Goal: Task Accomplishment & Management: Manage account settings

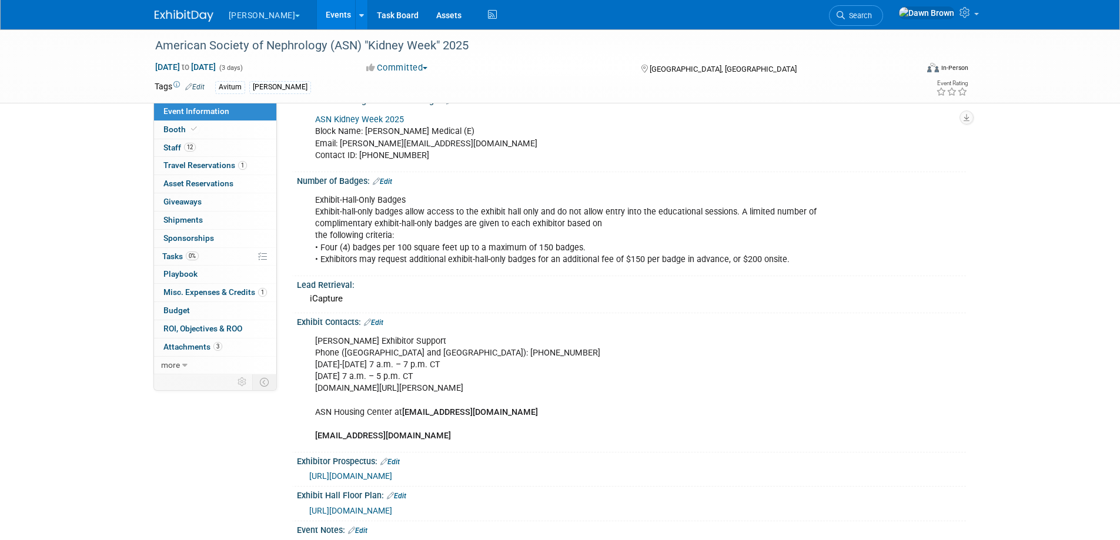
scroll to position [367, 0]
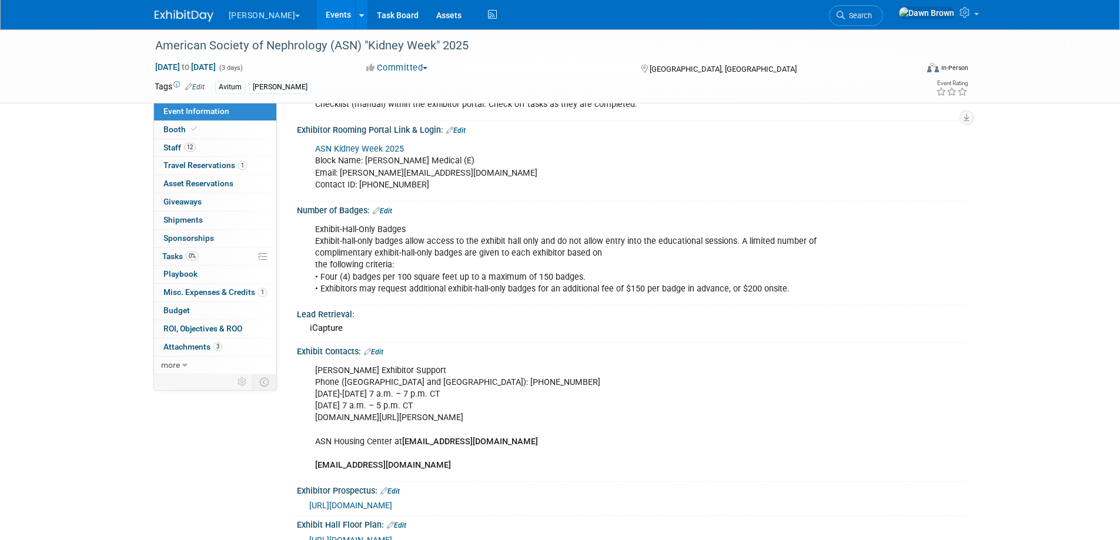
click at [317, 9] on link "Events" at bounding box center [338, 14] width 43 height 29
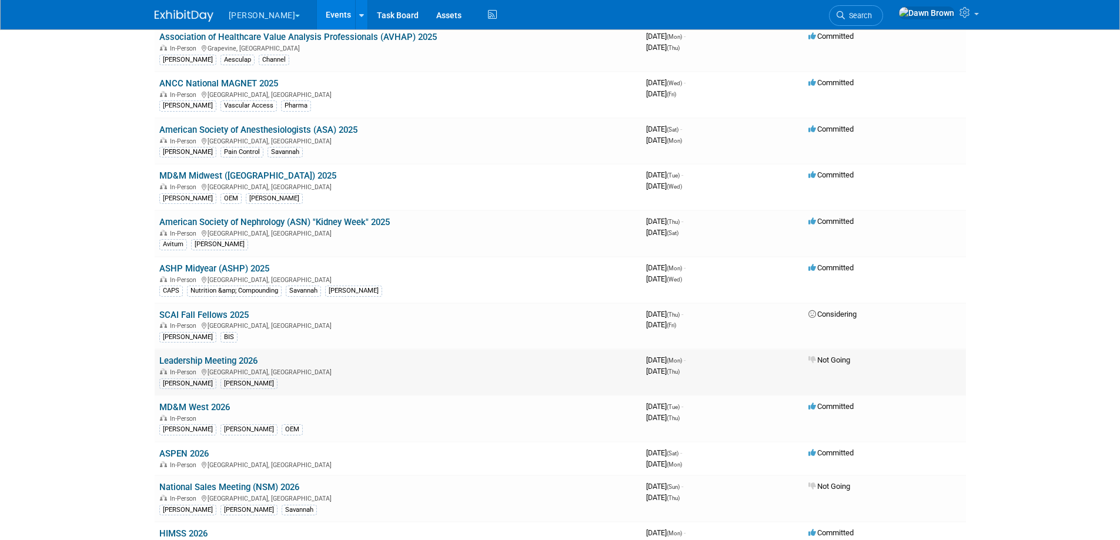
scroll to position [382, 0]
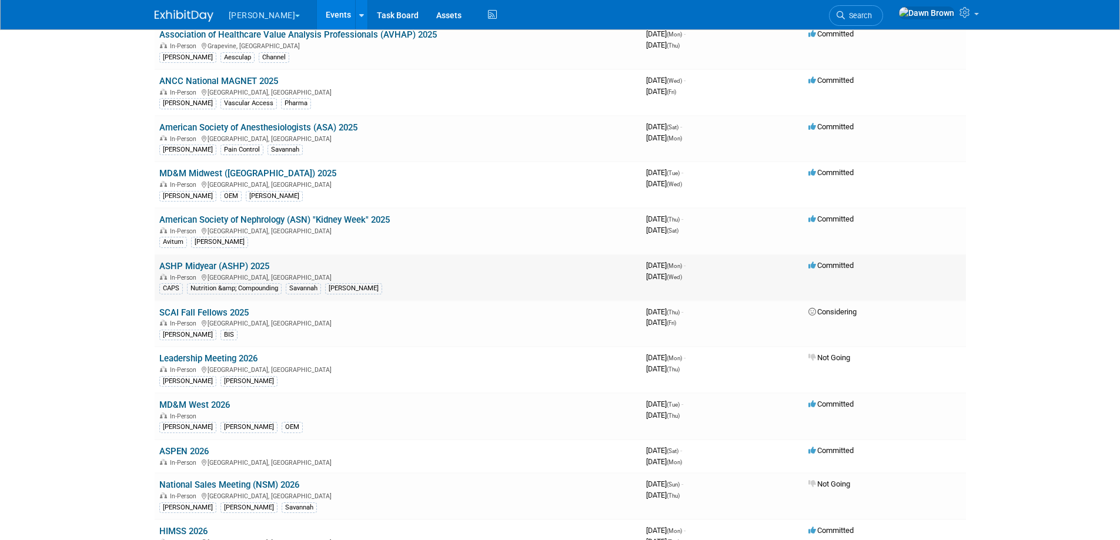
click at [237, 262] on link "ASHP Midyear (ASHP) 2025" at bounding box center [214, 266] width 110 height 11
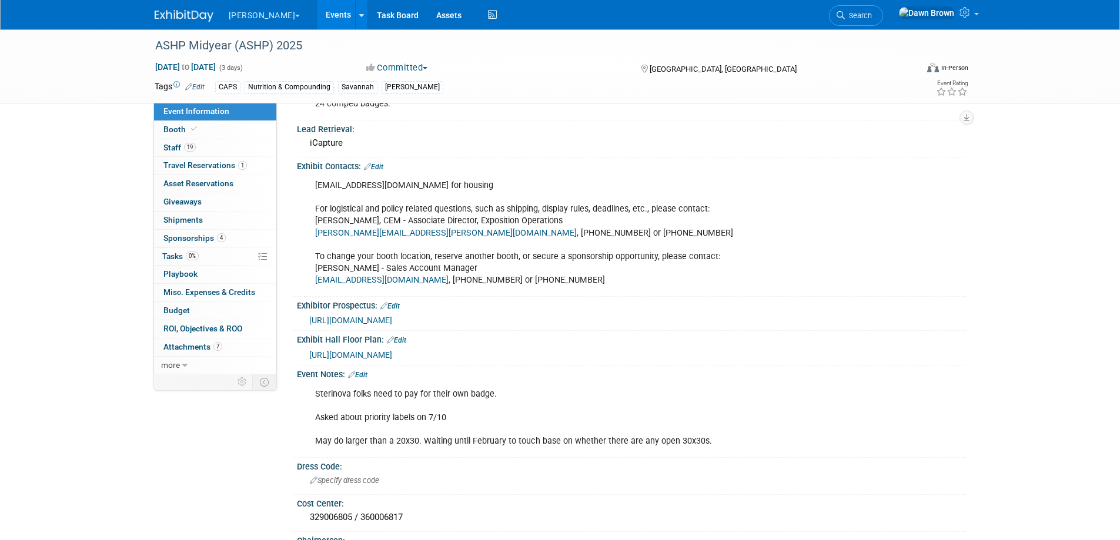
scroll to position [411, 0]
click at [392, 315] on span "https://events.jspargo.com/Midyear25/CUSTOM/pdf25/ASHPMidyear2025ExhProspectus.…" at bounding box center [350, 319] width 83 height 9
click at [173, 130] on span "Booth" at bounding box center [181, 129] width 36 height 9
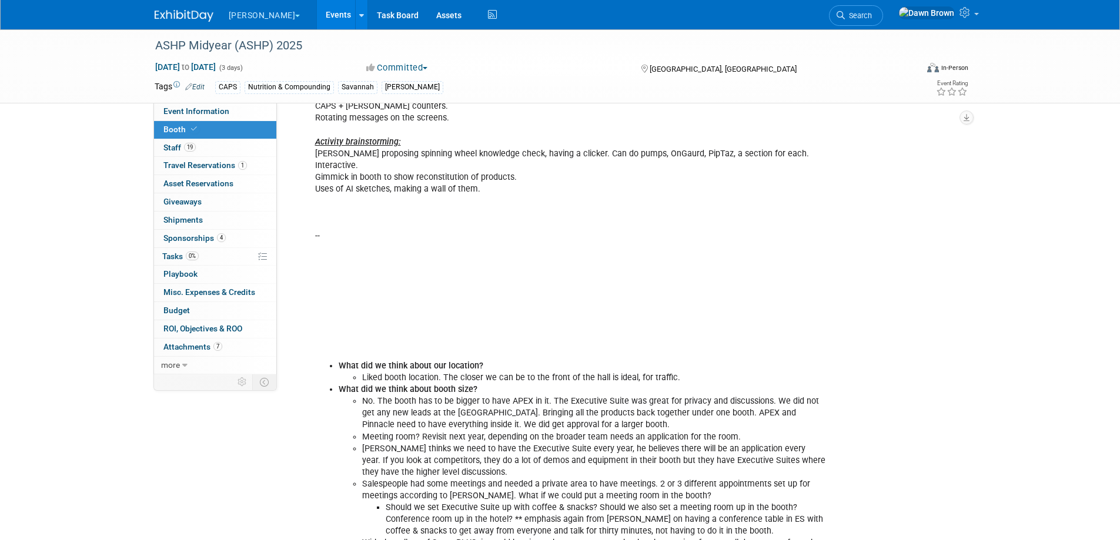
scroll to position [661, 0]
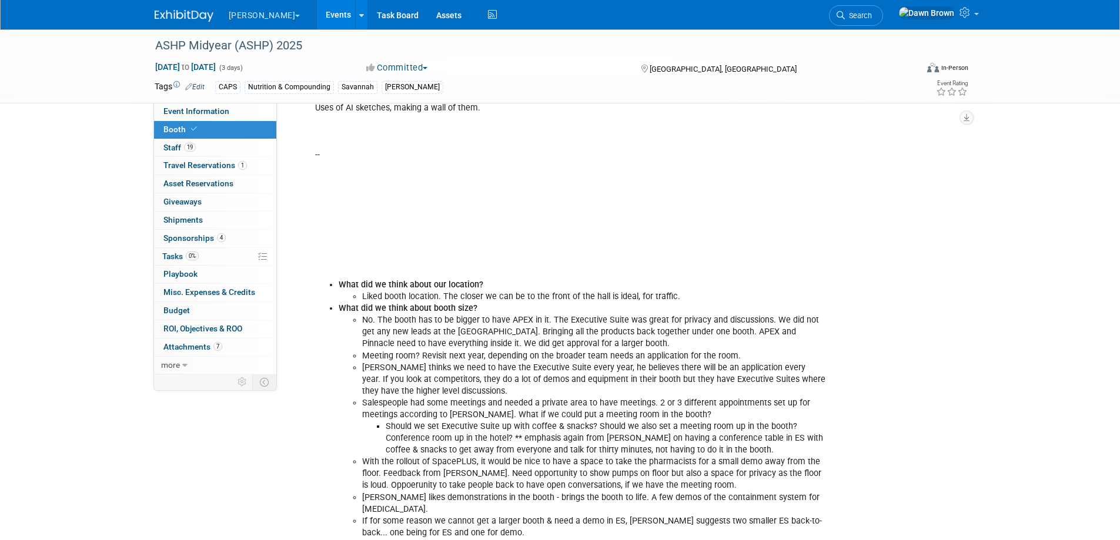
click at [384, 157] on div "Booth 2025 Notes: Mike (per Brett) said we could do a larger booth than a 30x30…" at bounding box center [572, 332] width 530 height 1251
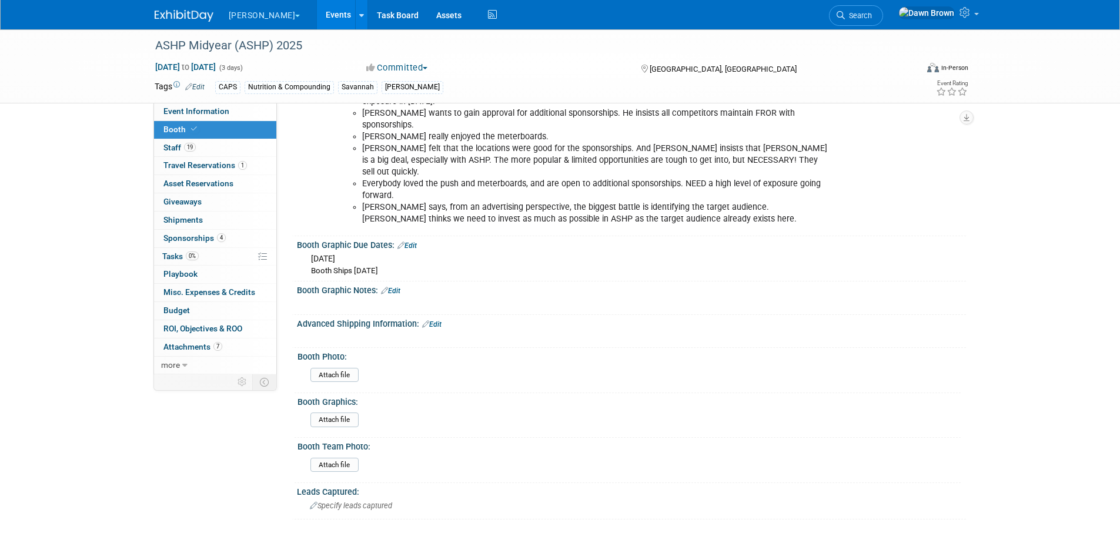
scroll to position [1388, 0]
click at [169, 146] on span "Staff 19" at bounding box center [179, 147] width 32 height 9
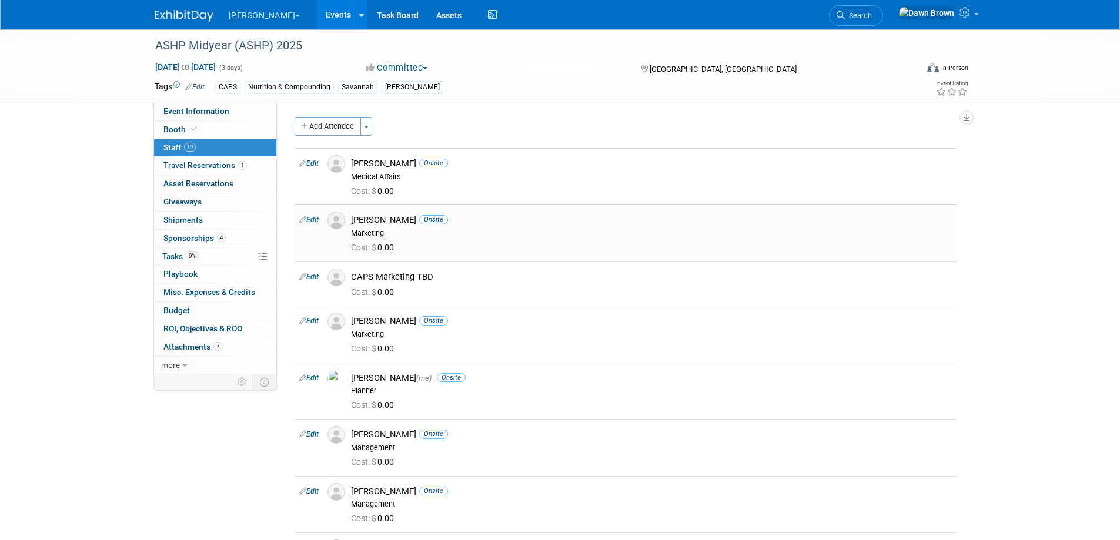
scroll to position [0, 0]
click at [207, 110] on span "Event Information" at bounding box center [196, 110] width 66 height 9
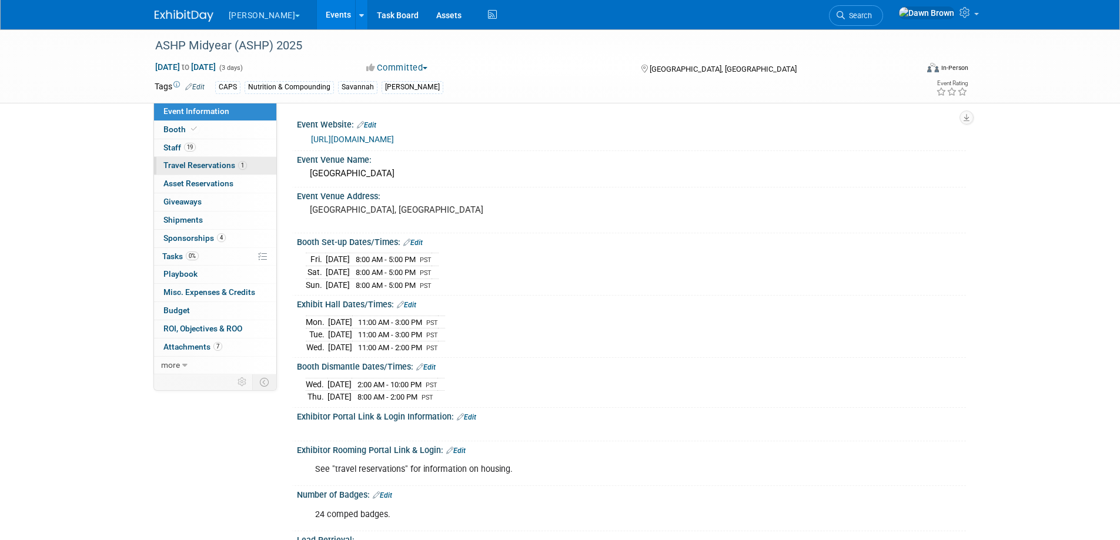
click at [186, 162] on span "Travel Reservations 1" at bounding box center [204, 164] width 83 height 9
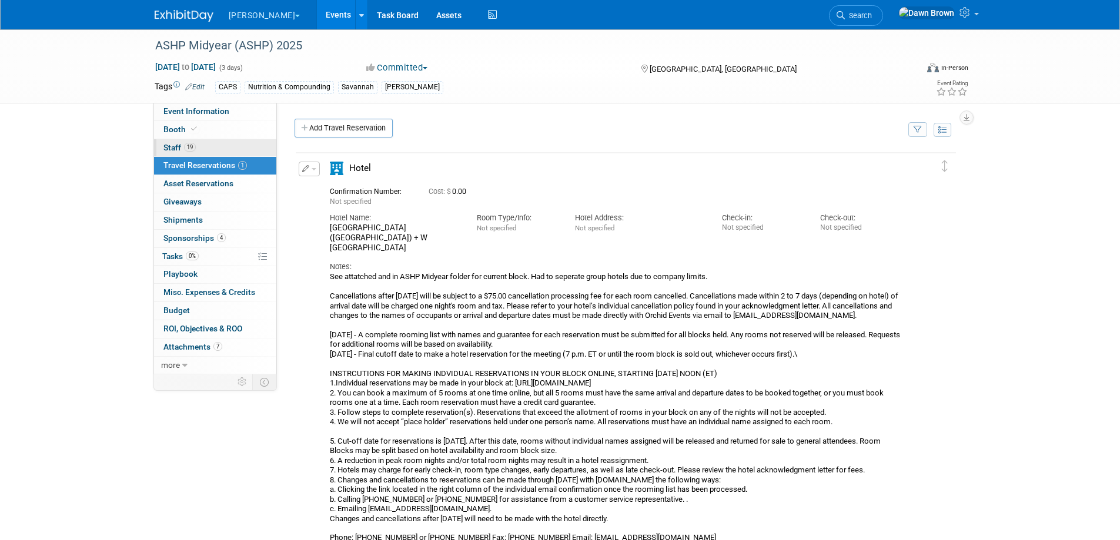
click at [182, 144] on span "Staff 19" at bounding box center [179, 147] width 32 height 9
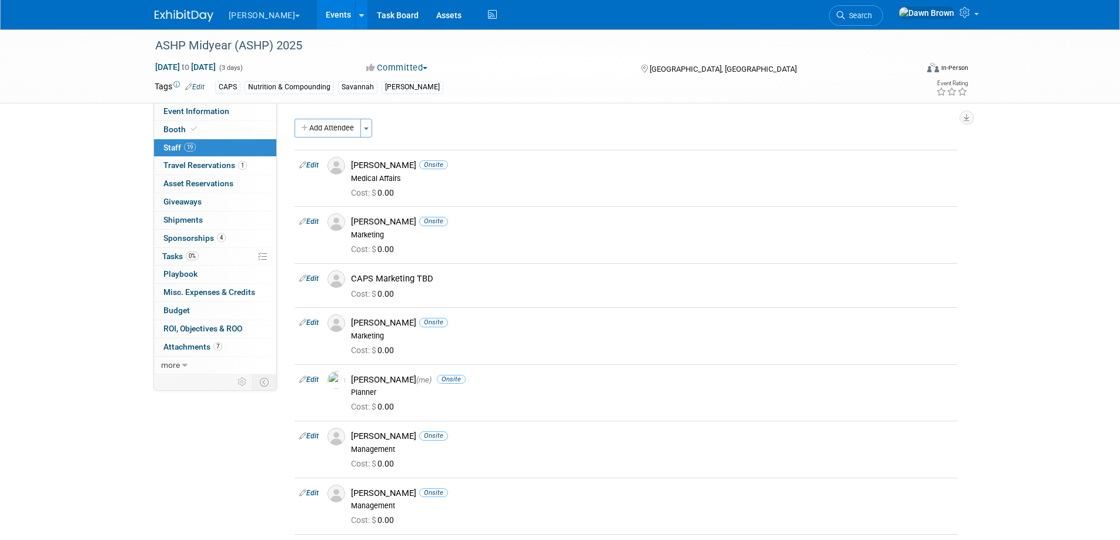
click at [189, 85] on icon at bounding box center [188, 87] width 7 height 8
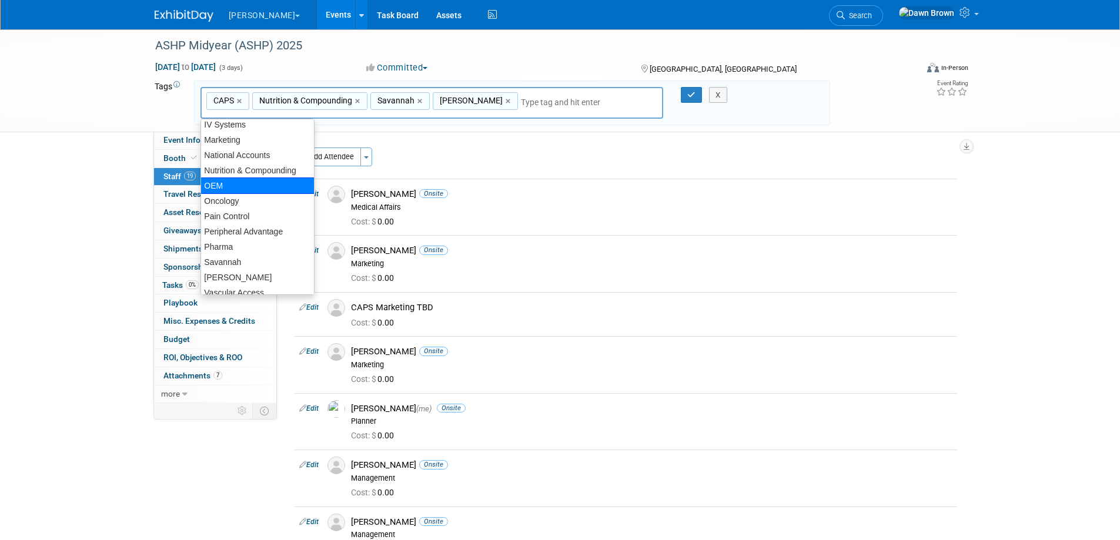
scroll to position [228, 0]
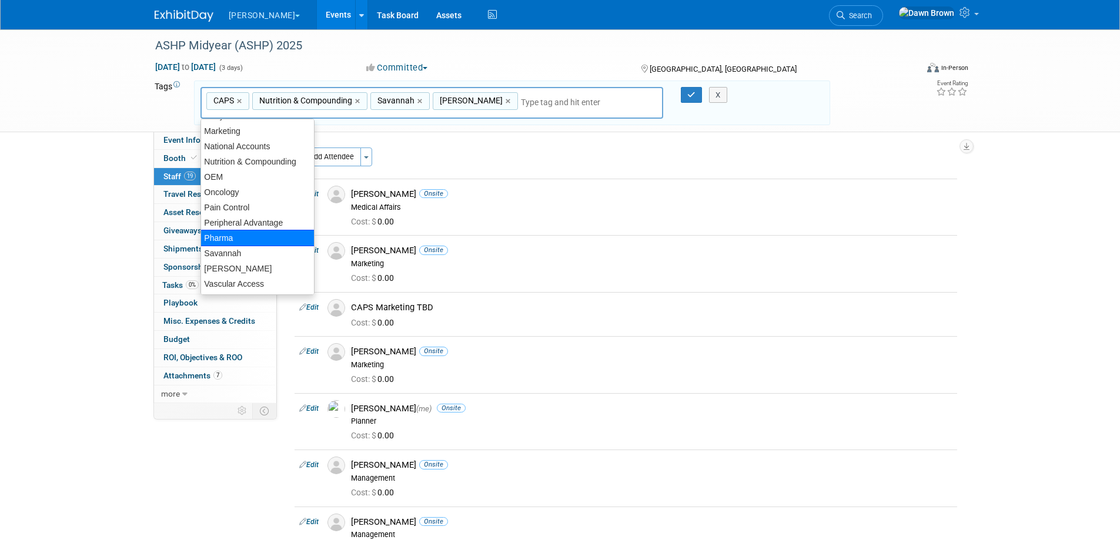
click at [235, 235] on div "Pharma" at bounding box center [257, 238] width 114 height 16
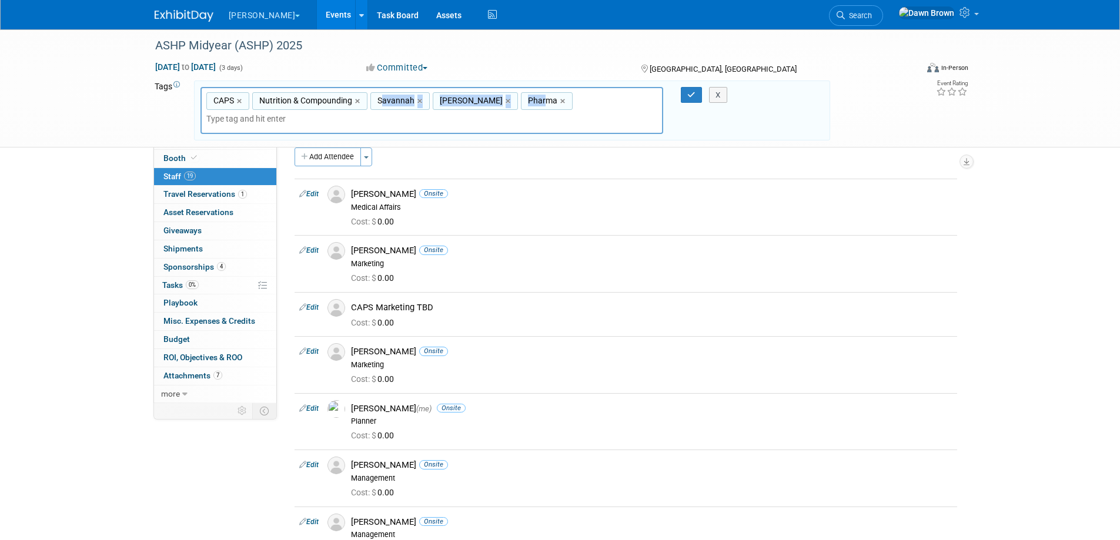
drag, startPoint x: 504, startPoint y: 100, endPoint x: 381, endPoint y: 103, distance: 122.3
click at [381, 103] on div "CAPS, Nutrition & Compounding, Savannah, Dawn, Pharma CAPS × Nutrition & Compou…" at bounding box center [431, 111] width 463 height 48
click at [417, 98] on link "×" at bounding box center [421, 102] width 8 height 14
click at [443, 101] on link "×" at bounding box center [447, 102] width 8 height 14
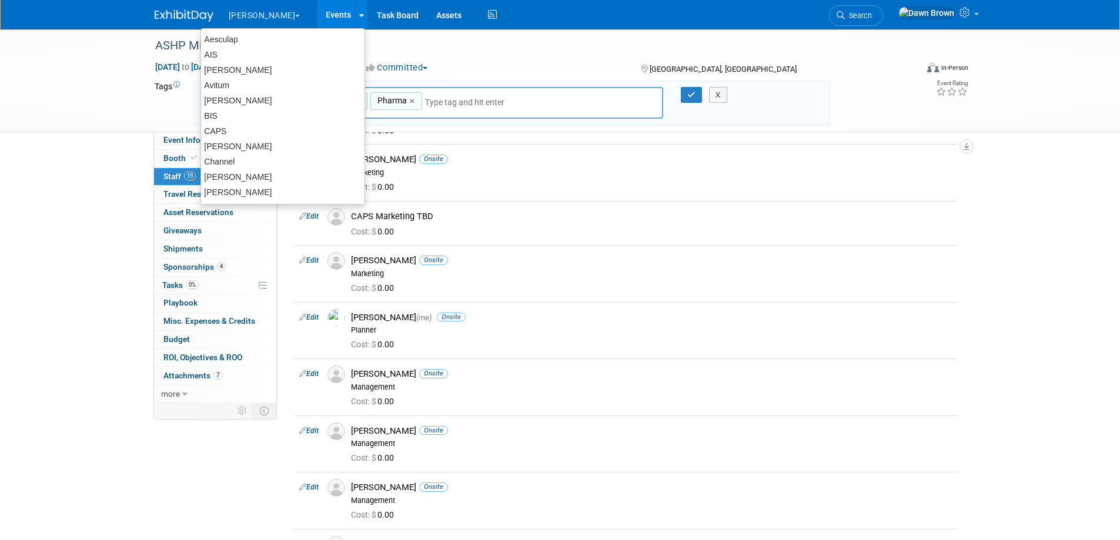
scroll to position [88, 0]
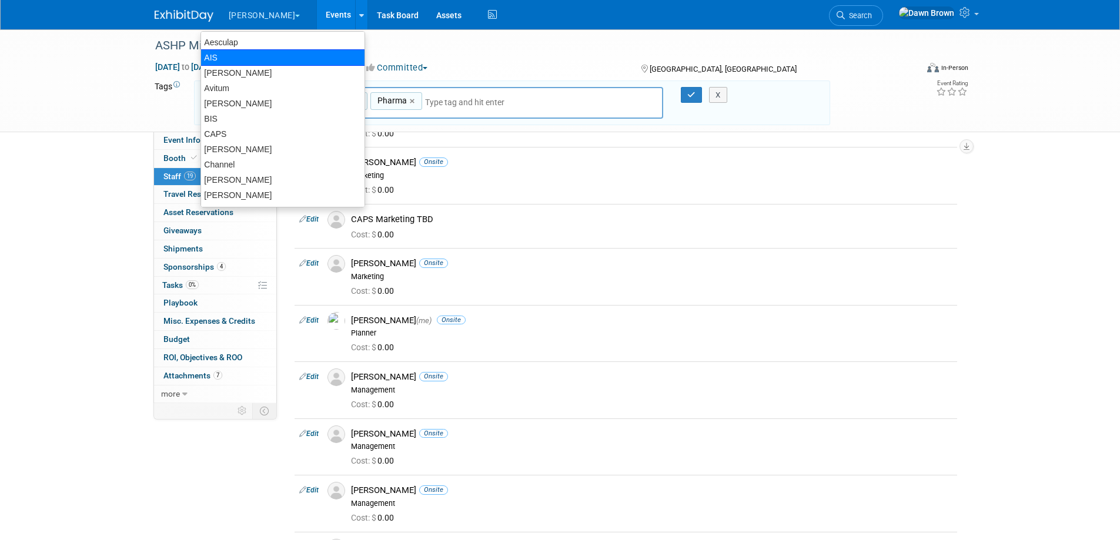
click at [236, 53] on div "AIS" at bounding box center [282, 57] width 165 height 16
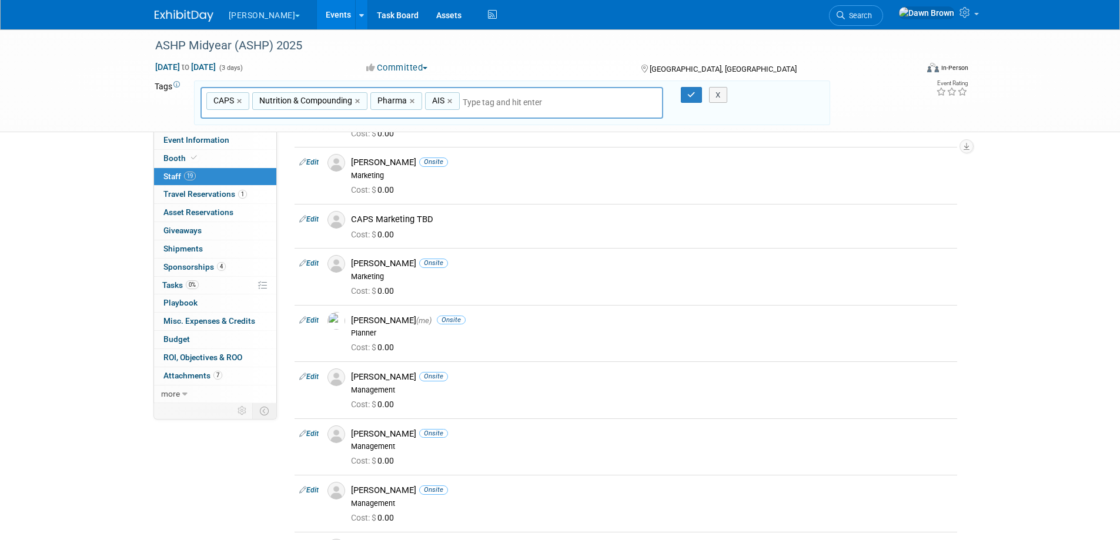
type input "CAPS, Nutrition & Compounding, Pharma, AIS"
type input "sa"
click at [284, 130] on div "Savannah" at bounding box center [282, 130] width 165 height 16
type input "CAPS, Nutrition & Compounding, Pharma, AIS, Savannah"
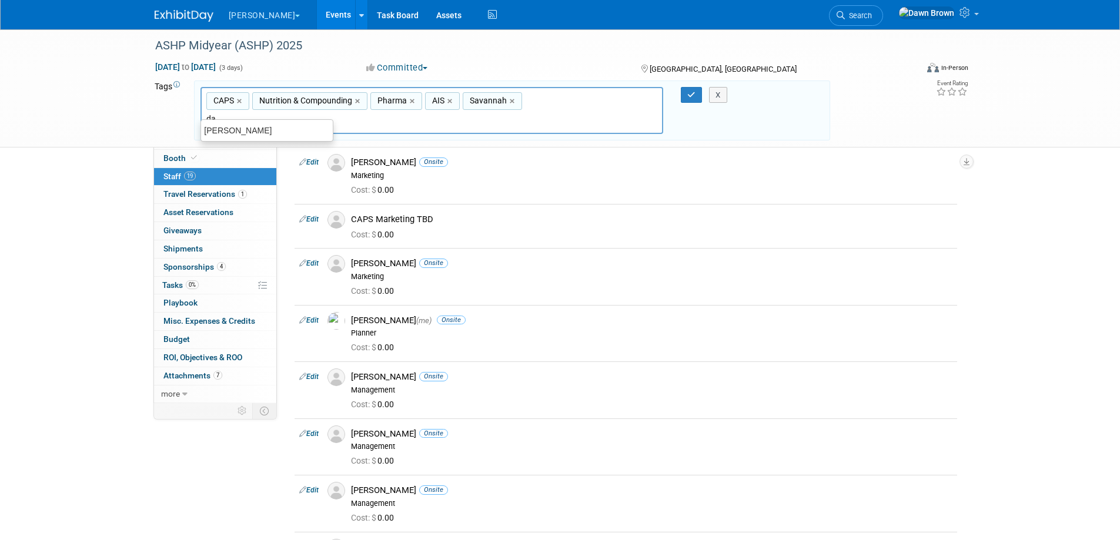
type input "daw"
click at [277, 135] on div "[PERSON_NAME]" at bounding box center [266, 130] width 133 height 16
type input "CAPS, Nutrition & Compounding, Pharma, AIS, Savannah, Dawn"
click at [598, 102] on link "×" at bounding box center [602, 102] width 8 height 14
type input "CAPS, Nutrition & Compounding, Pharma, AIS, Savannah"
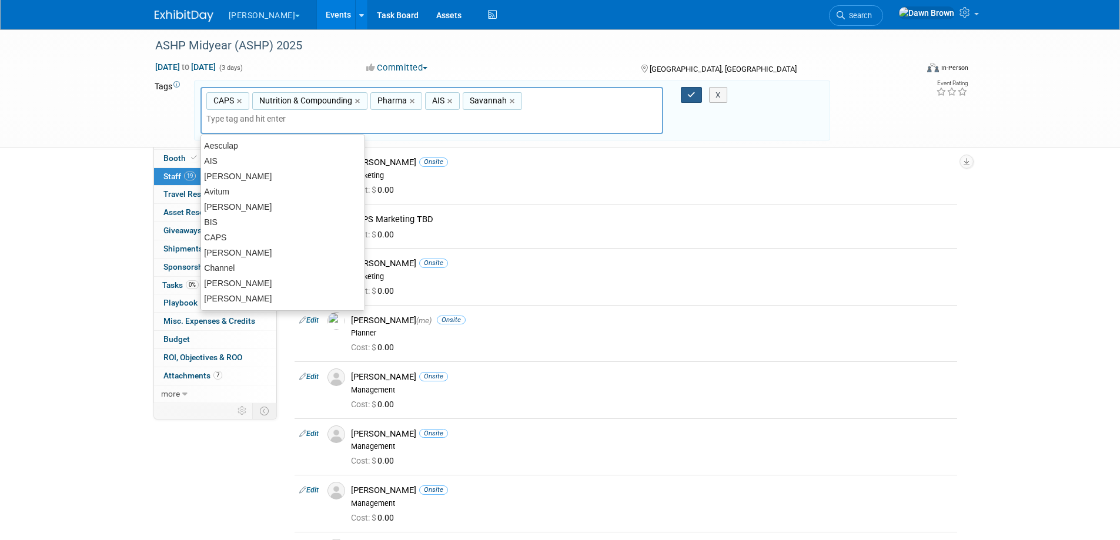
click at [691, 95] on icon "button" at bounding box center [691, 95] width 8 height 8
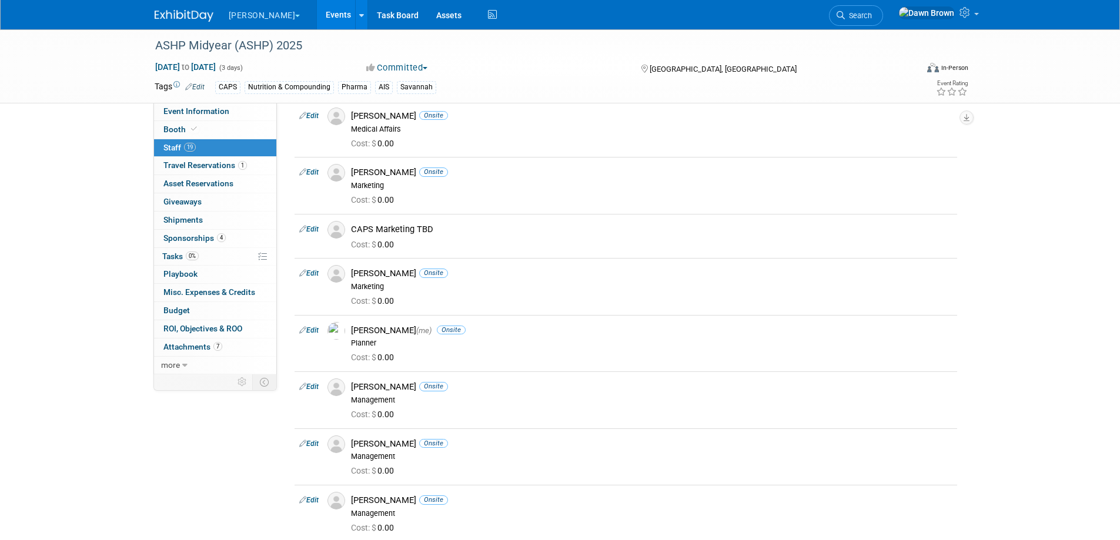
scroll to position [0, 0]
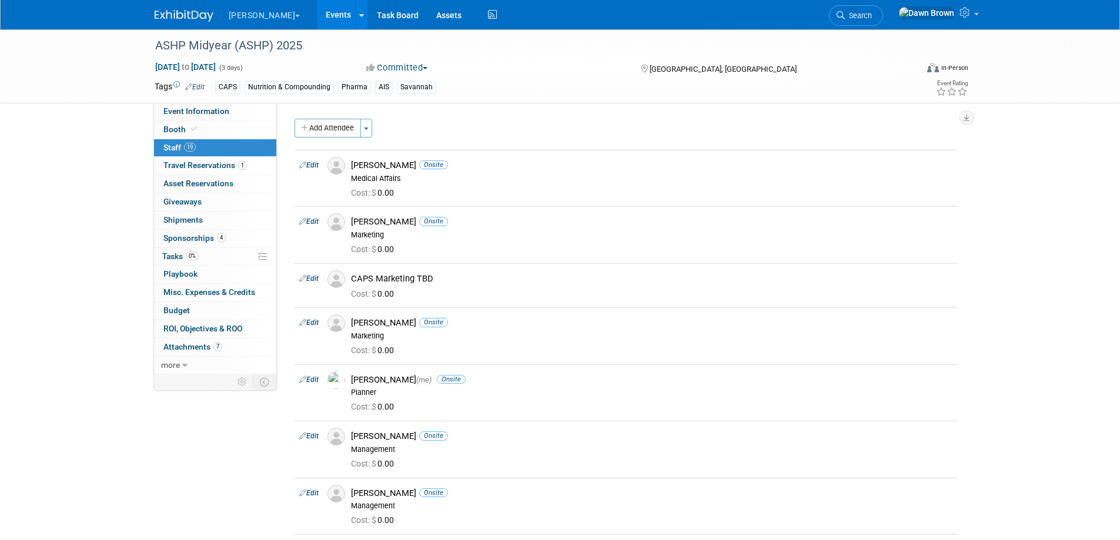
click at [317, 13] on link "Events" at bounding box center [338, 14] width 43 height 29
